Goal: Task Accomplishment & Management: Manage account settings

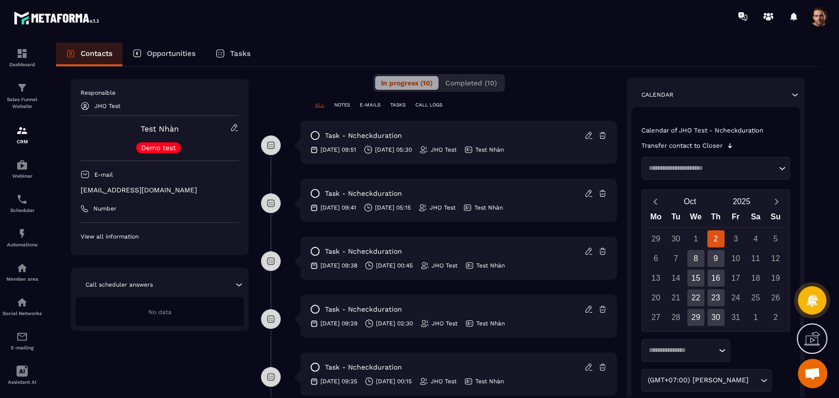
scroll to position [196, 0]
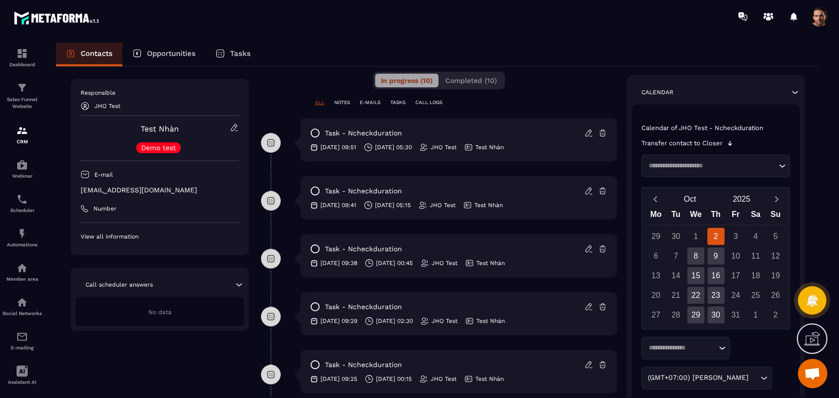
click at [590, 309] on icon at bounding box center [588, 307] width 9 height 9
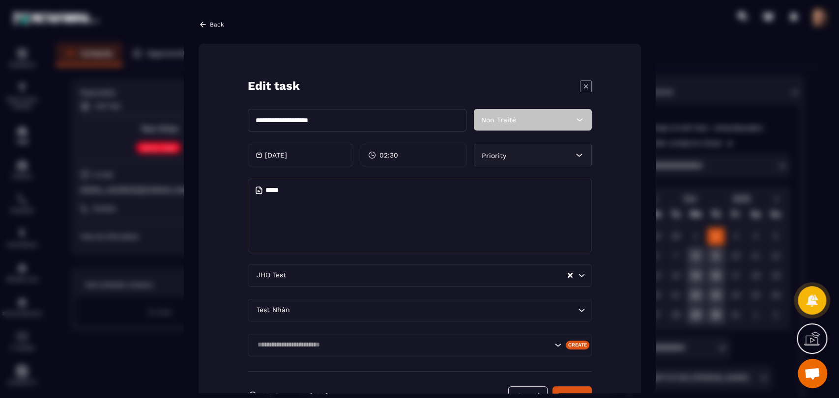
click at [582, 87] on icon "Modal window" at bounding box center [586, 86] width 12 height 12
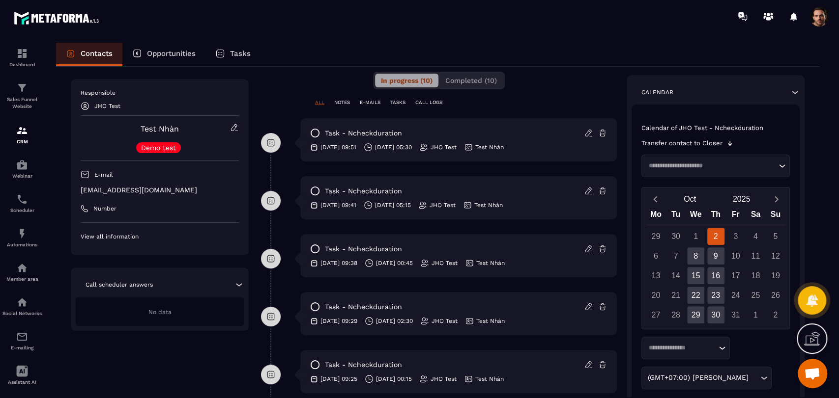
click at [587, 306] on icon at bounding box center [588, 307] width 9 height 9
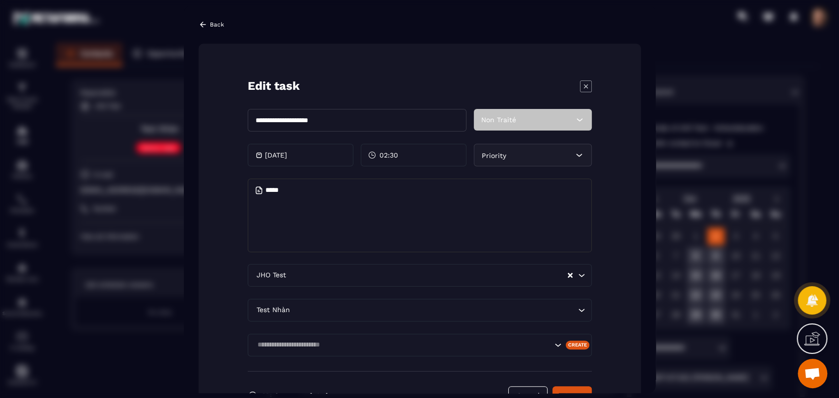
click at [583, 85] on icon "Modal window" at bounding box center [586, 86] width 12 height 12
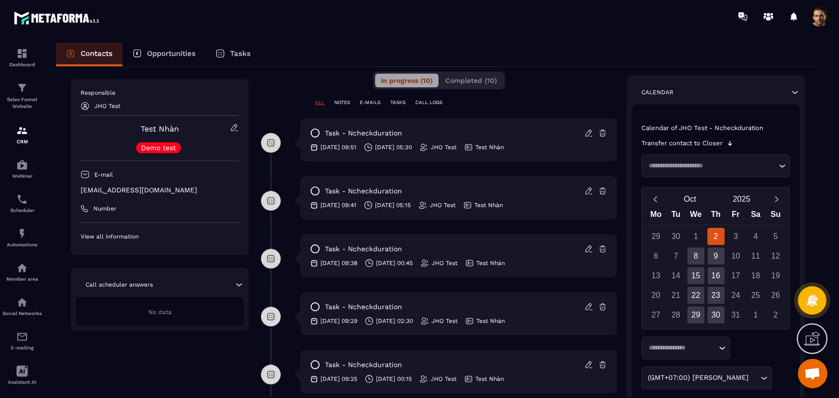
click at [587, 249] on icon at bounding box center [588, 249] width 9 height 9
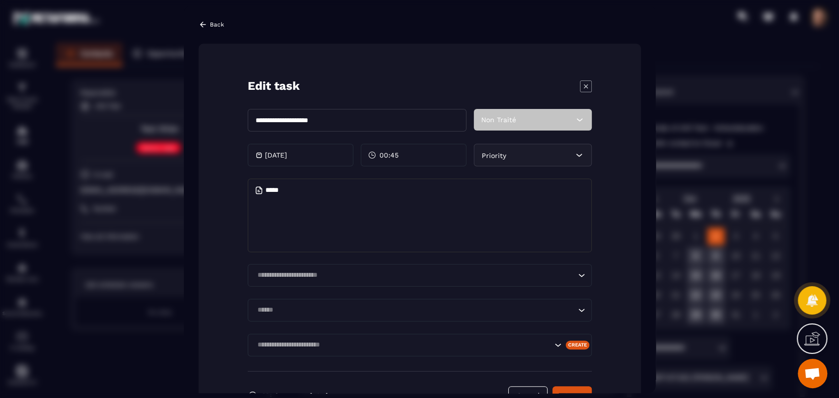
click at [583, 89] on icon "Modal window" at bounding box center [586, 86] width 12 height 12
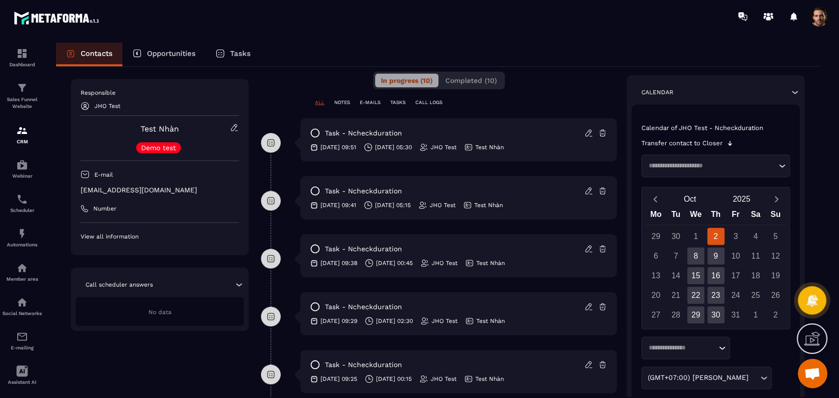
click at [590, 250] on icon at bounding box center [588, 249] width 9 height 9
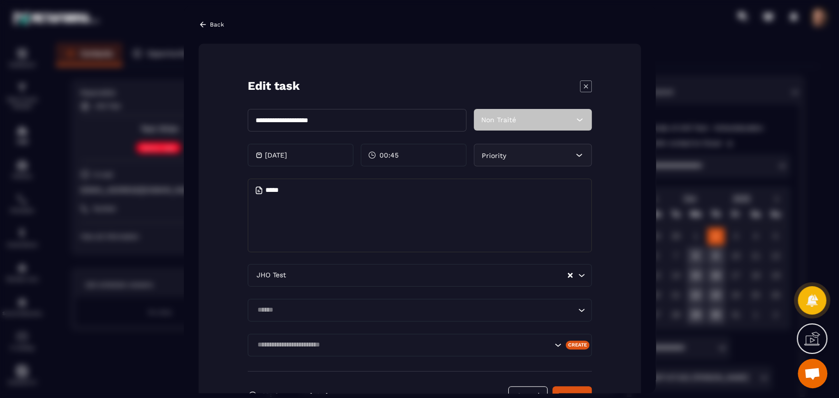
click at [585, 85] on icon "Modal window" at bounding box center [585, 86] width 4 height 4
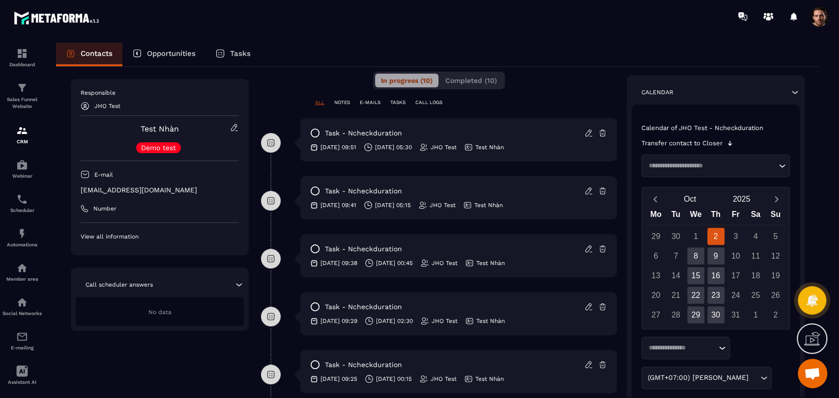
click at [583, 250] on div "task - Ncheckduration" at bounding box center [458, 249] width 297 height 10
click at [584, 250] on icon at bounding box center [588, 249] width 9 height 9
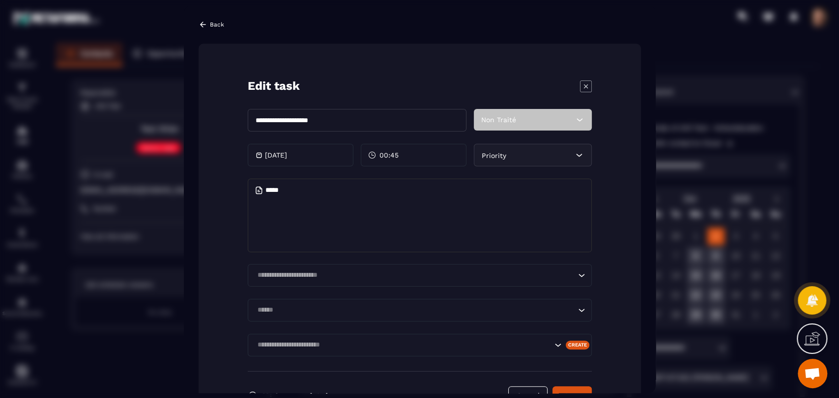
click at [586, 82] on icon "Modal window" at bounding box center [586, 86] width 12 height 12
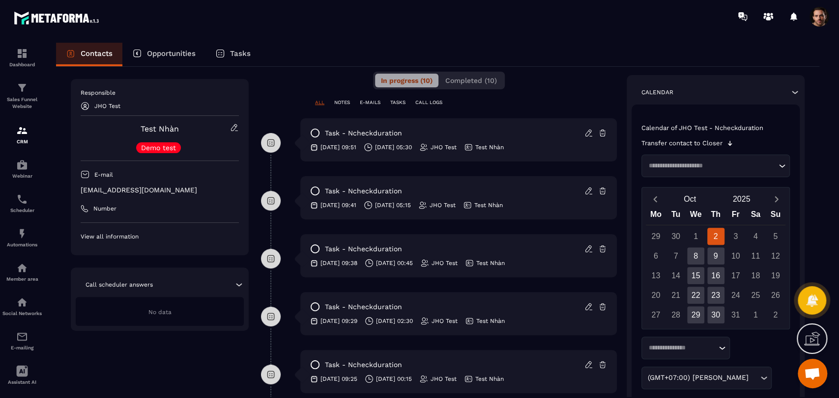
scroll to position [141, 0]
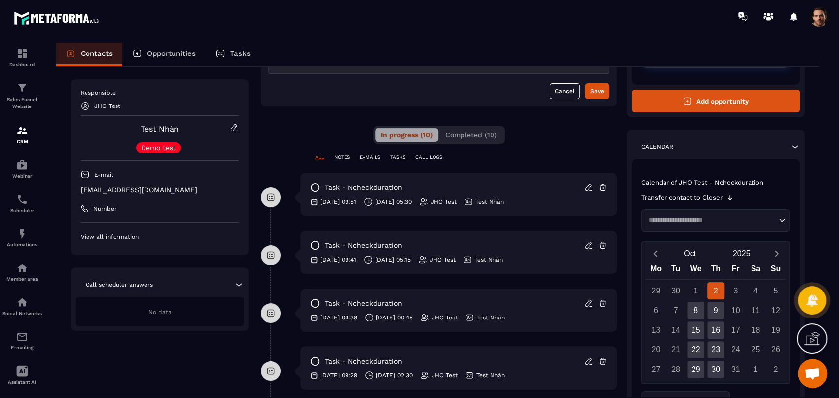
click at [588, 308] on icon at bounding box center [588, 303] width 9 height 9
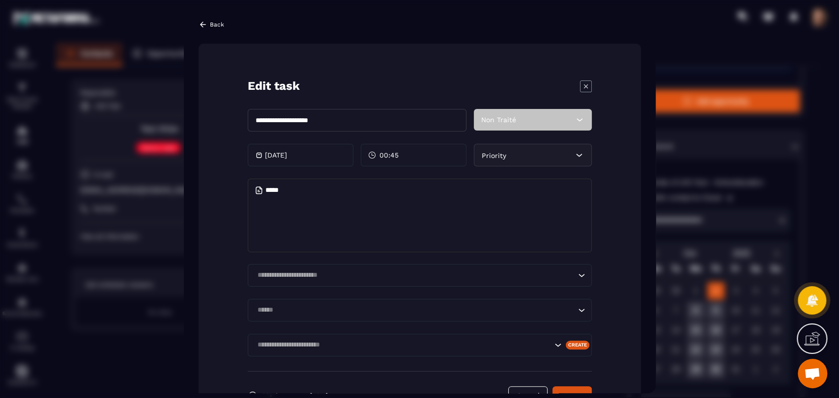
click at [586, 90] on icon "Modal window" at bounding box center [586, 86] width 12 height 12
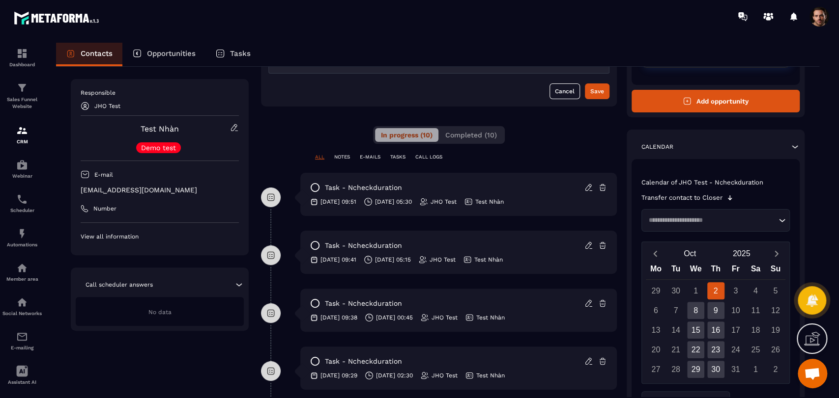
click at [589, 246] on icon at bounding box center [588, 245] width 9 height 9
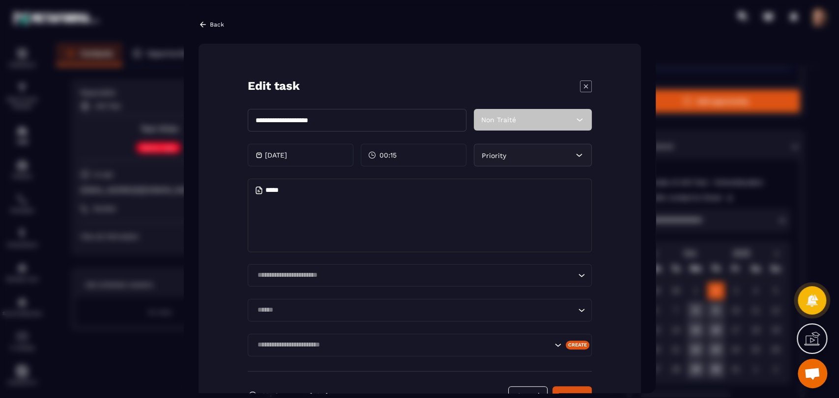
click at [585, 81] on icon "Modal window" at bounding box center [586, 86] width 12 height 12
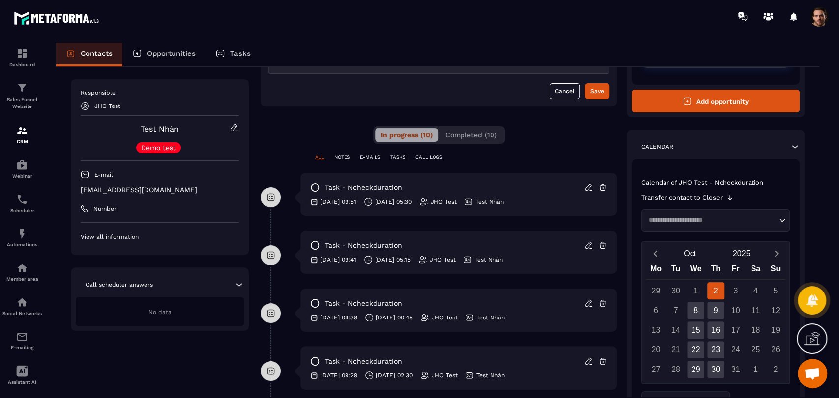
click at [590, 188] on icon at bounding box center [588, 187] width 9 height 9
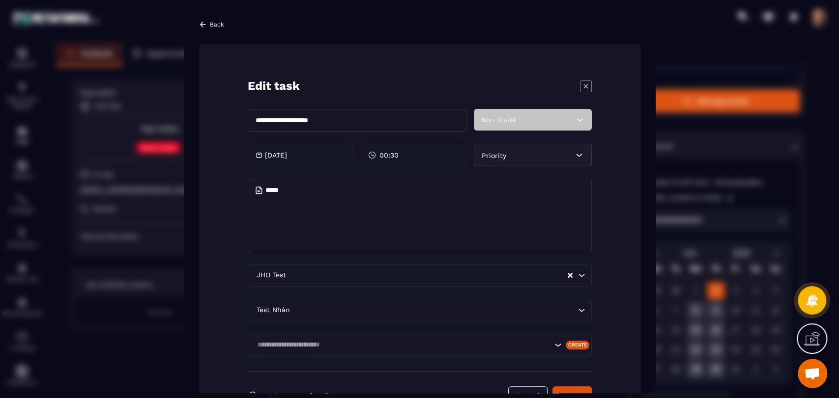
click at [582, 83] on icon "Modal window" at bounding box center [586, 86] width 12 height 12
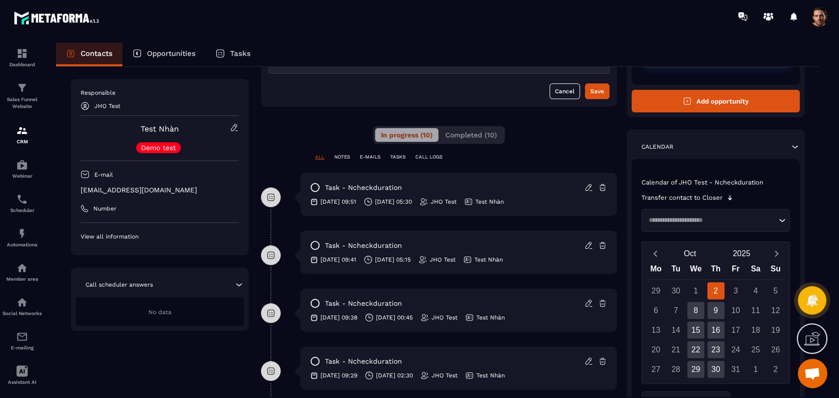
click at [588, 188] on icon at bounding box center [588, 187] width 9 height 9
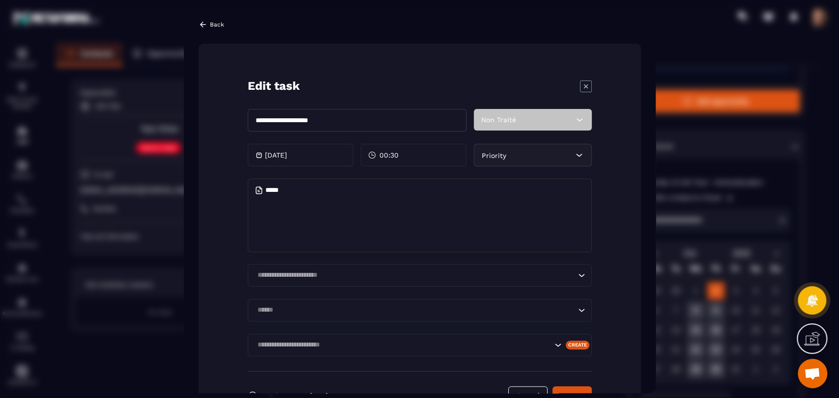
click at [590, 87] on icon "Modal window" at bounding box center [586, 86] width 12 height 12
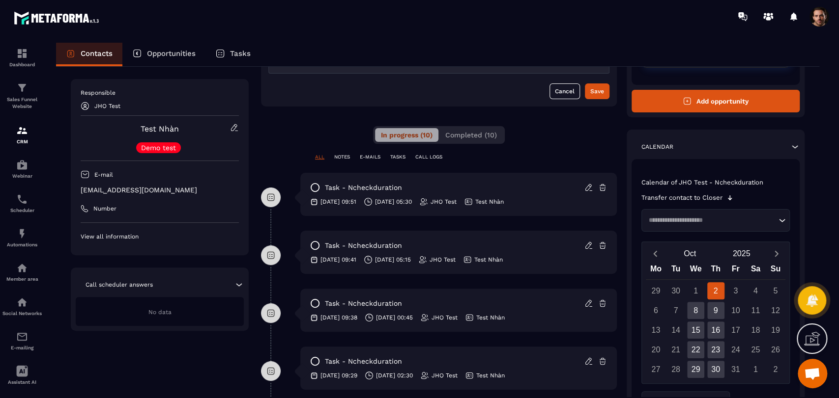
click at [590, 186] on icon at bounding box center [588, 187] width 9 height 9
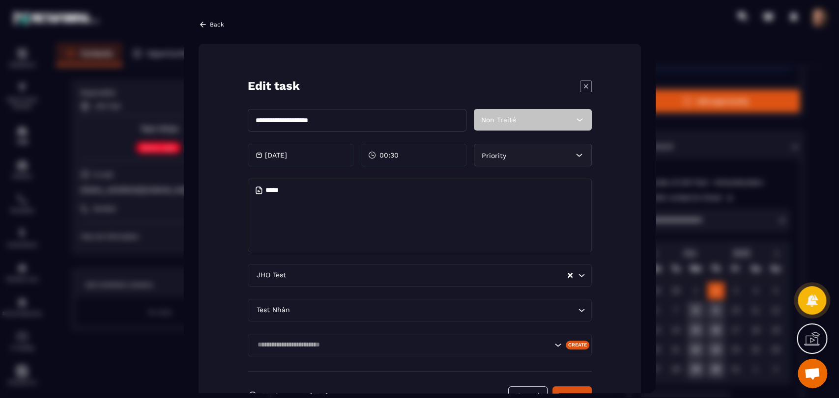
click at [586, 82] on icon "Modal window" at bounding box center [586, 86] width 12 height 12
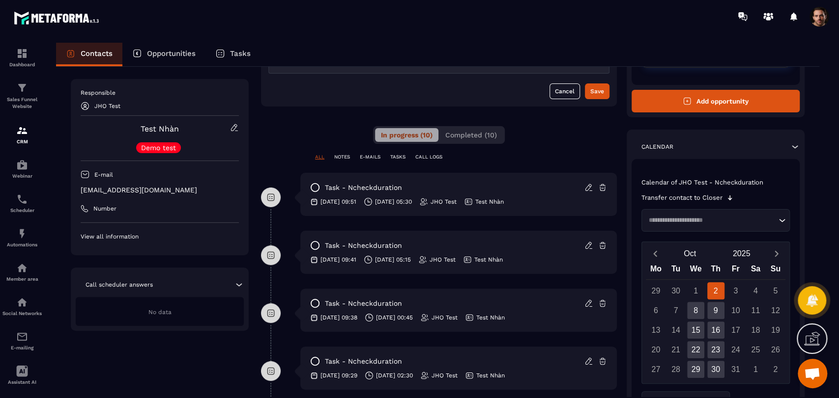
click at [590, 188] on icon at bounding box center [588, 187] width 9 height 9
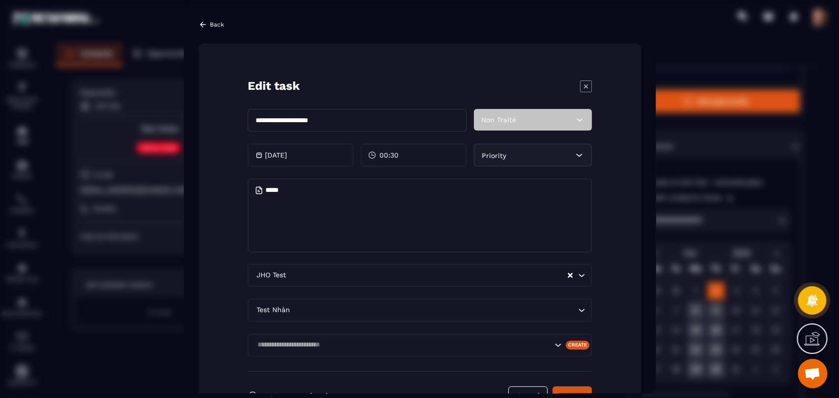
click at [581, 85] on icon "Modal window" at bounding box center [586, 86] width 12 height 12
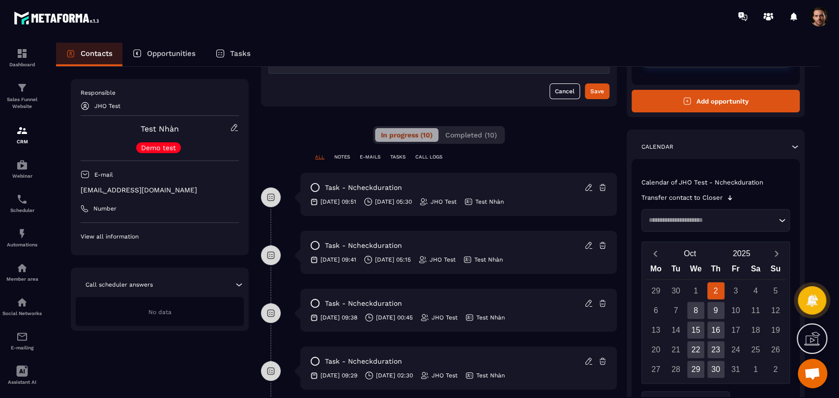
click at [587, 303] on icon at bounding box center [588, 303] width 9 height 9
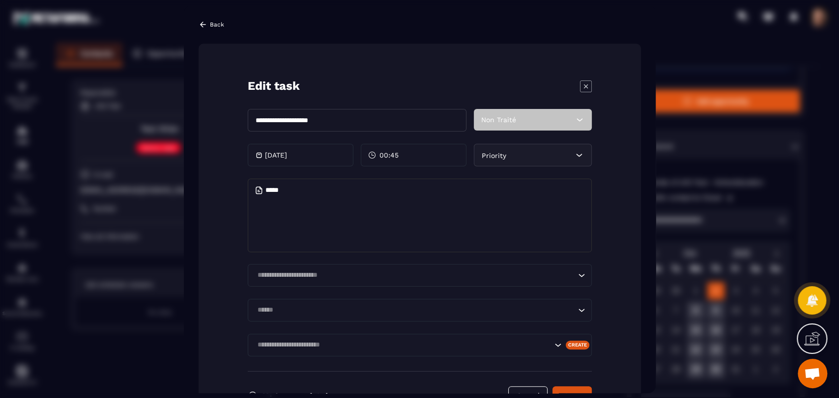
click at [582, 90] on icon "Modal window" at bounding box center [586, 86] width 12 height 12
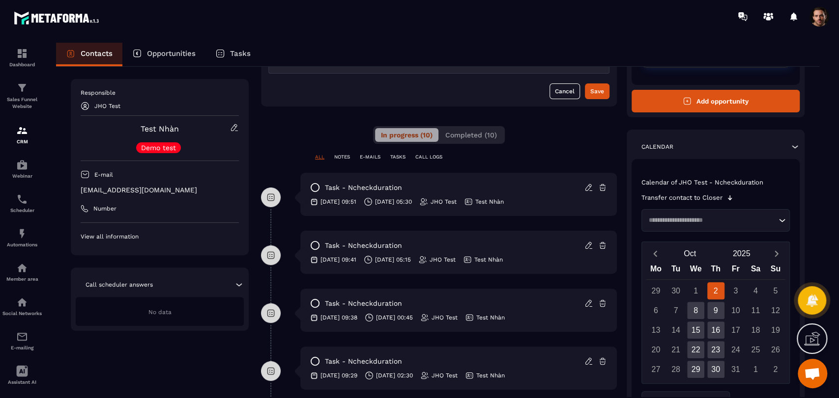
click at [589, 244] on icon at bounding box center [589, 244] width 2 height 1
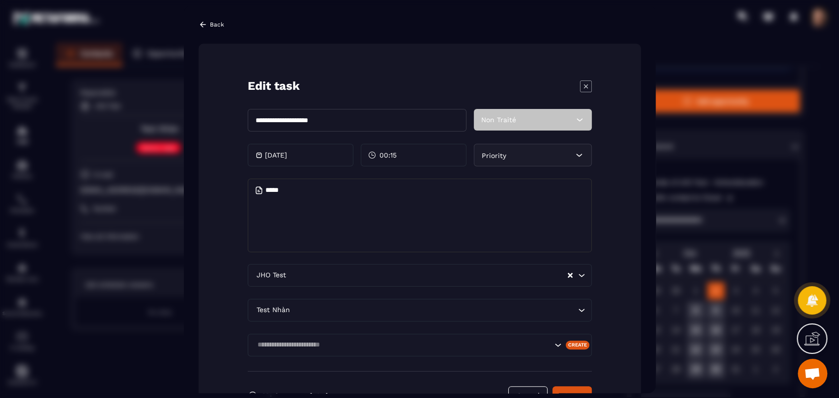
click at [585, 86] on icon "Modal window" at bounding box center [585, 86] width 4 height 4
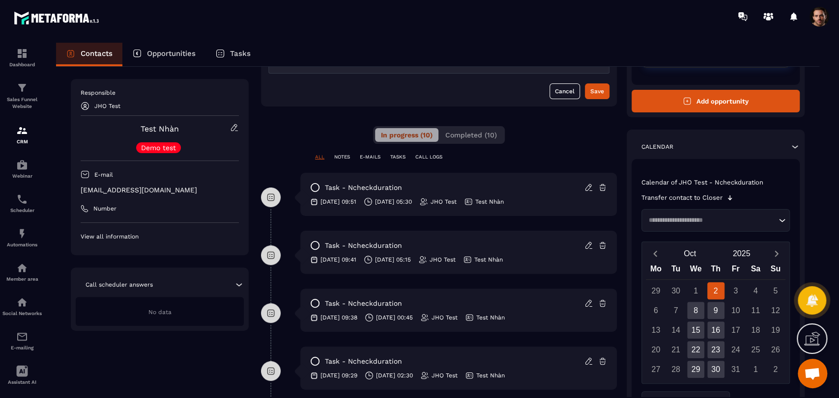
click at [589, 189] on icon at bounding box center [588, 187] width 9 height 9
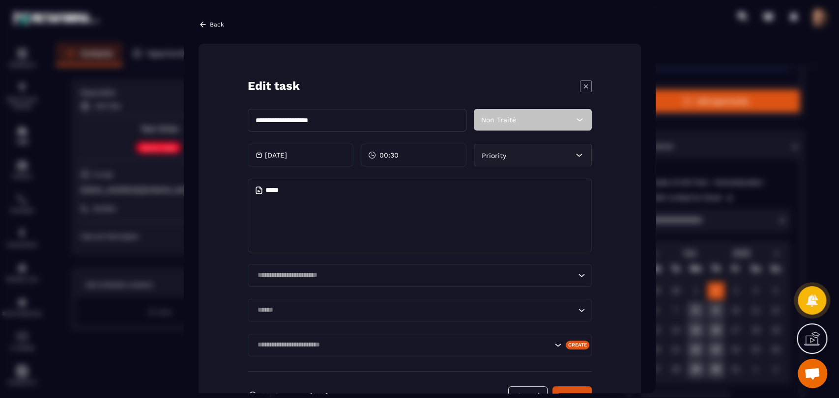
click at [580, 82] on icon "Modal window" at bounding box center [586, 86] width 12 height 12
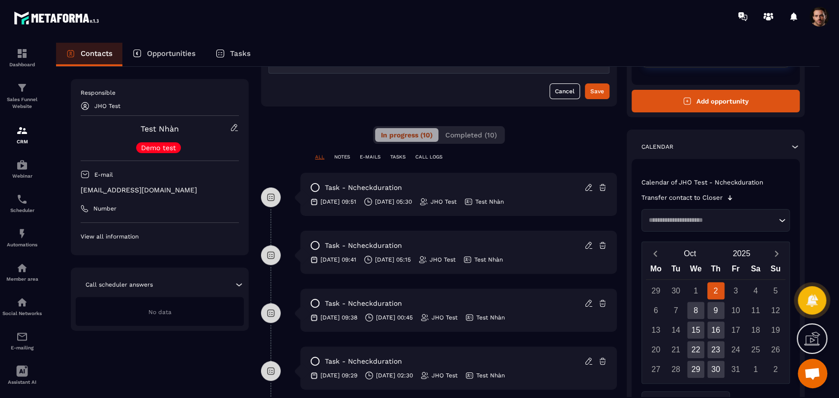
click at [587, 249] on icon at bounding box center [588, 245] width 9 height 9
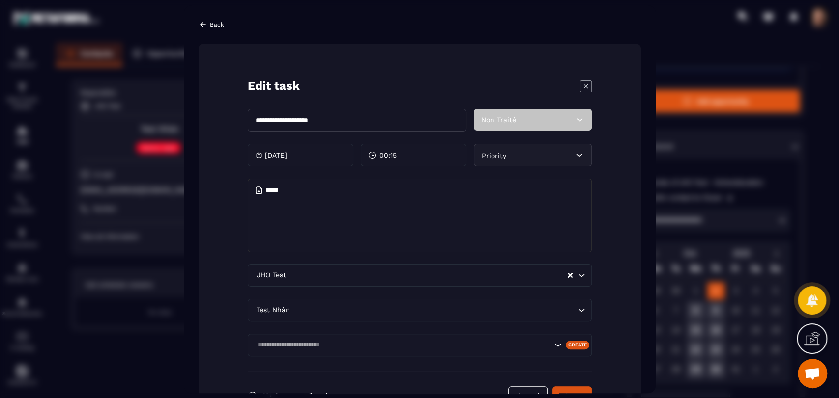
click at [588, 89] on icon "Modal window" at bounding box center [586, 86] width 12 height 12
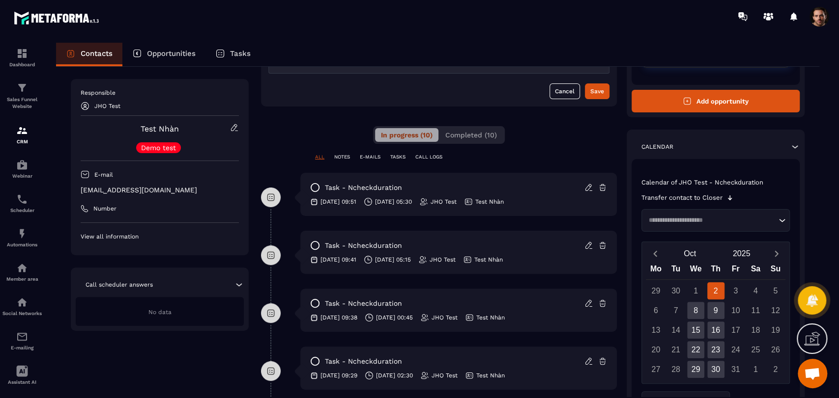
click at [588, 191] on icon at bounding box center [588, 187] width 9 height 9
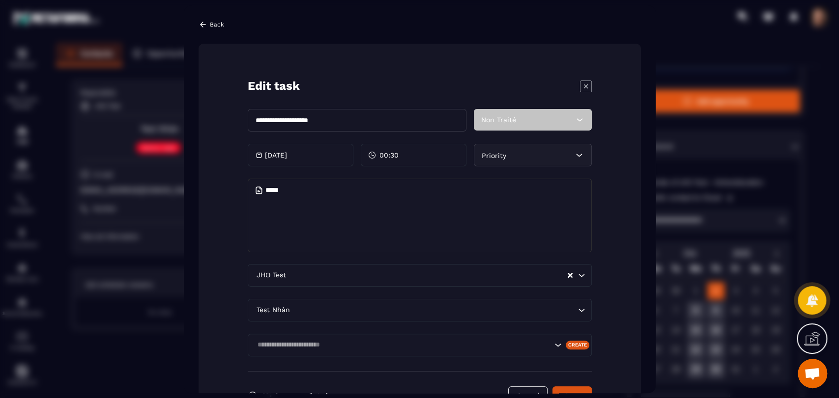
click at [585, 86] on icon "Modal window" at bounding box center [585, 86] width 4 height 4
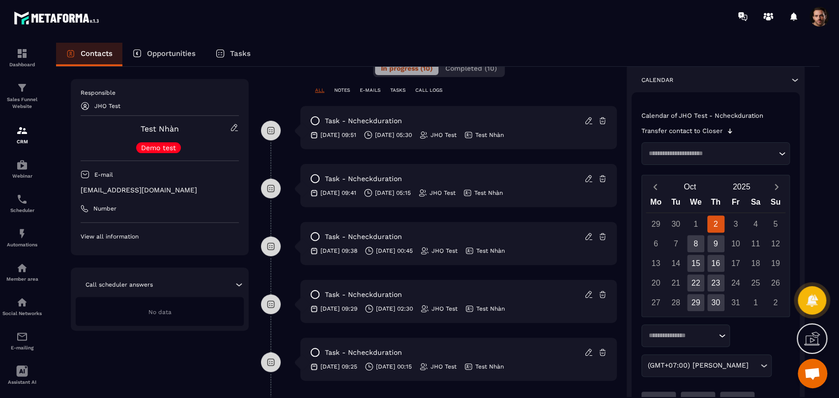
scroll to position [372, 0]
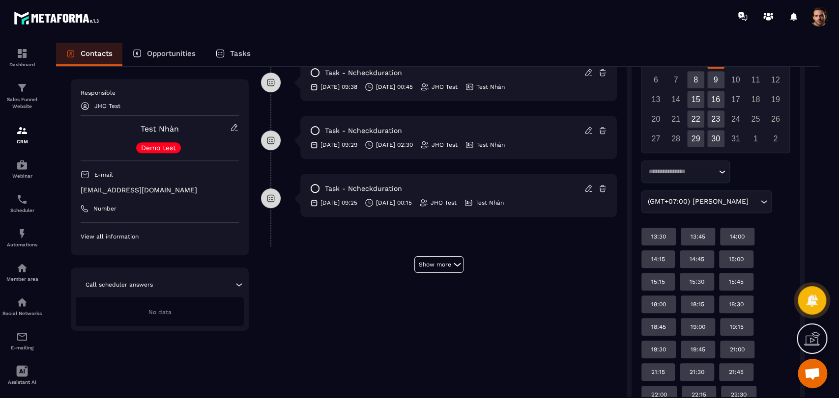
click at [711, 199] on div "(GMT+07:00) [PERSON_NAME]" at bounding box center [701, 202] width 114 height 11
click at [664, 218] on p "(GMT+01:00) [GEOGRAPHIC_DATA]" at bounding box center [685, 223] width 68 height 10
type input "*****"
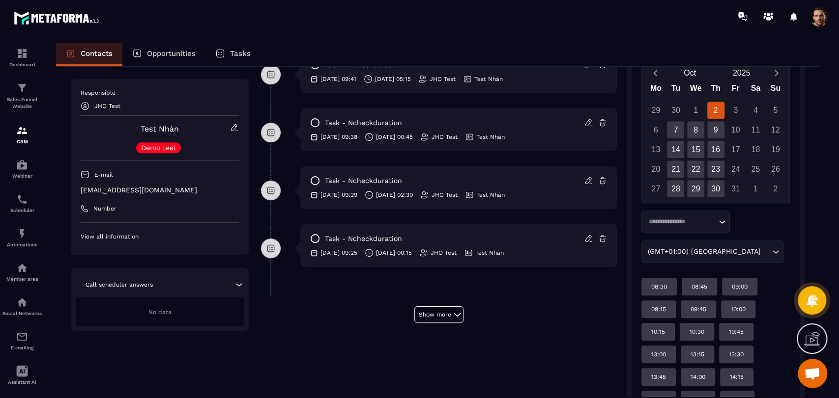
scroll to position [323, 0]
click at [674, 127] on div "7" at bounding box center [675, 129] width 17 height 17
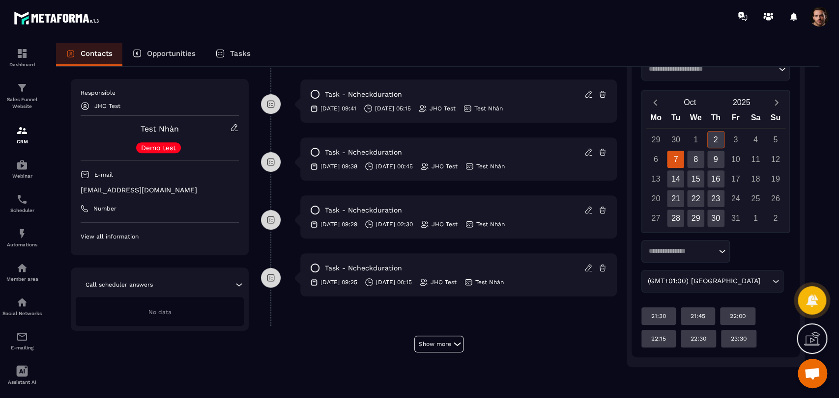
scroll to position [292, 0]
click at [662, 318] on p "21:30" at bounding box center [658, 317] width 15 height 8
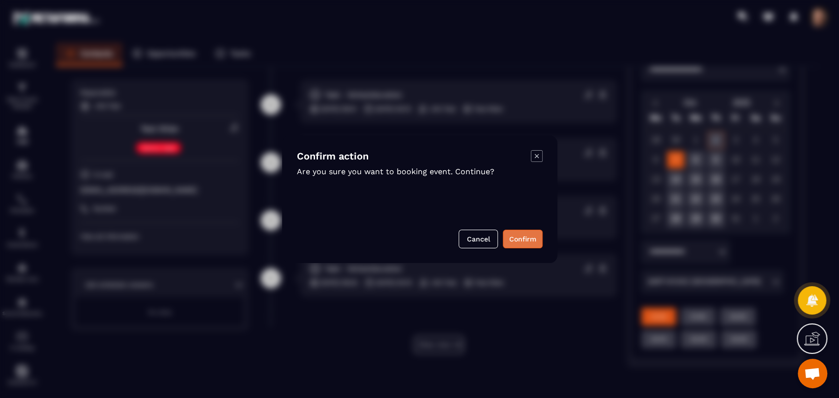
click at [529, 241] on button "Confirm" at bounding box center [523, 239] width 40 height 19
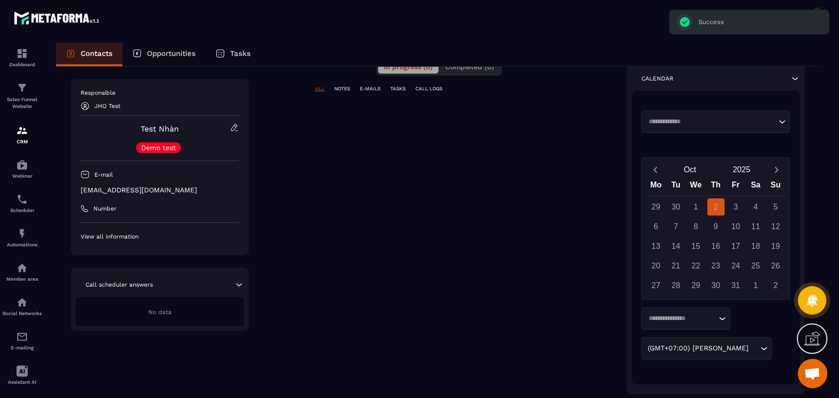
scroll to position [206, 0]
